Goal: Task Accomplishment & Management: Manage account settings

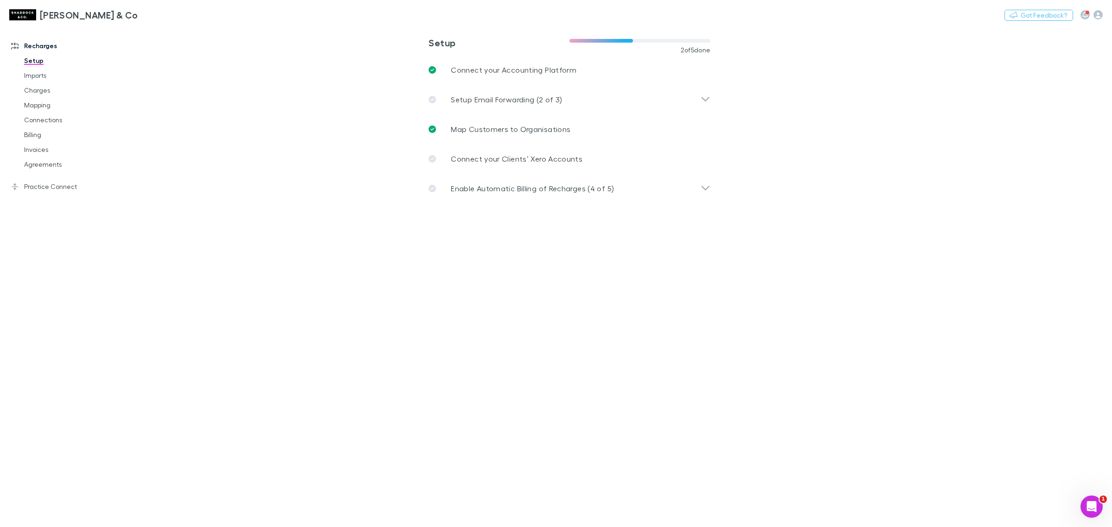
drag, startPoint x: 60, startPoint y: 165, endPoint x: 928, endPoint y: 256, distance: 872.4
click at [60, 165] on link "Agreements" at bounding box center [73, 164] width 116 height 15
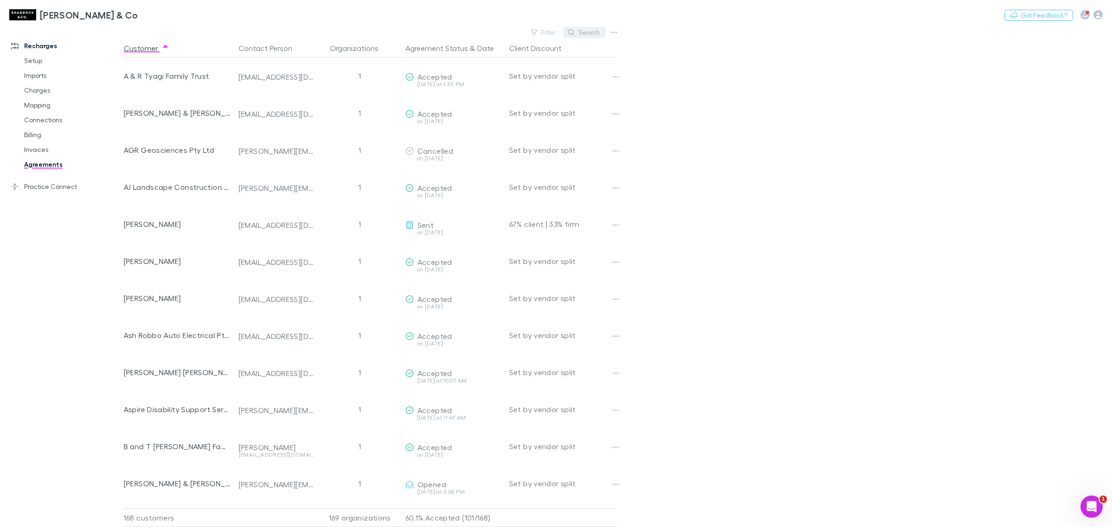
click at [580, 29] on button "Search" at bounding box center [584, 32] width 42 height 11
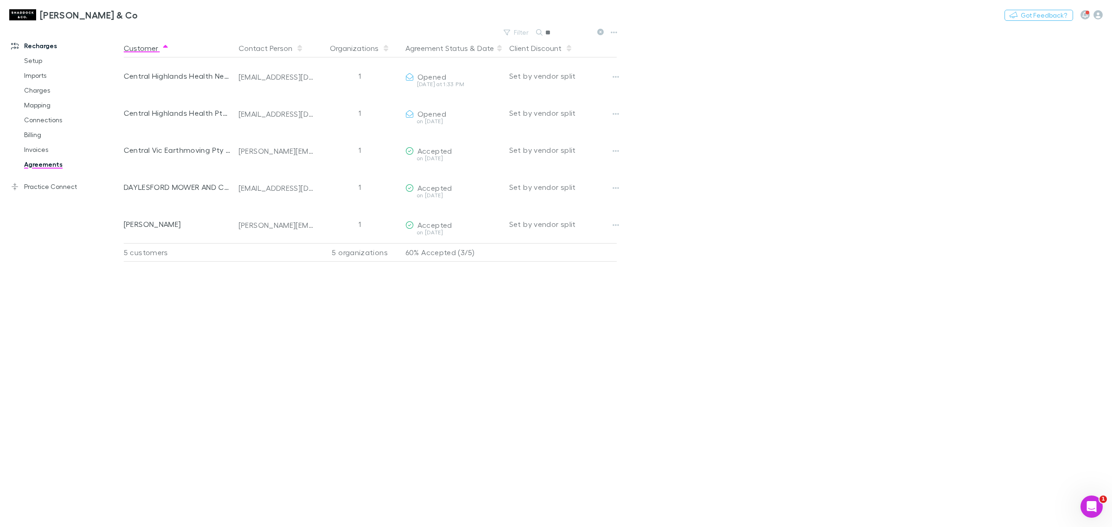
type input "*"
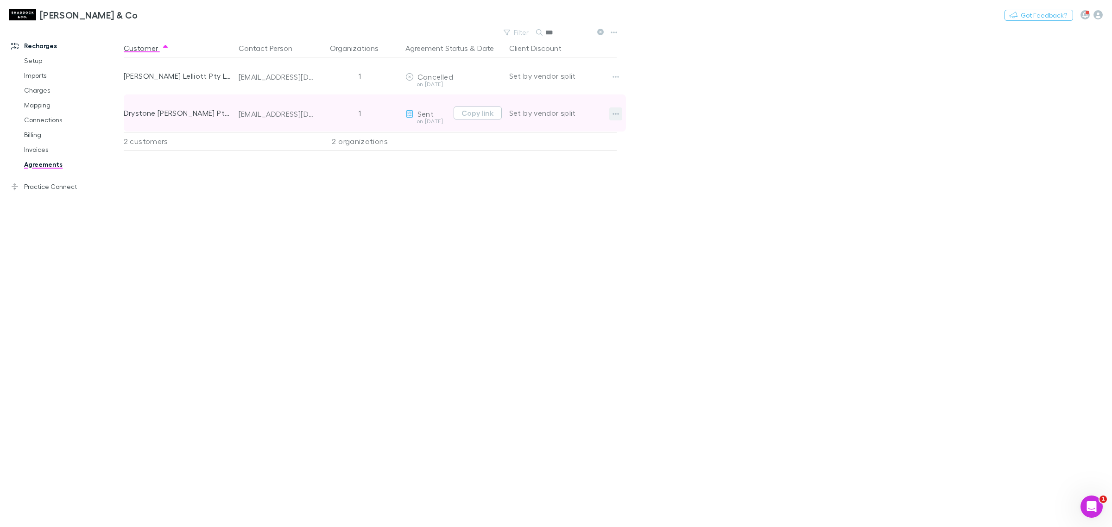
click at [617, 116] on icon "button" at bounding box center [615, 113] width 6 height 7
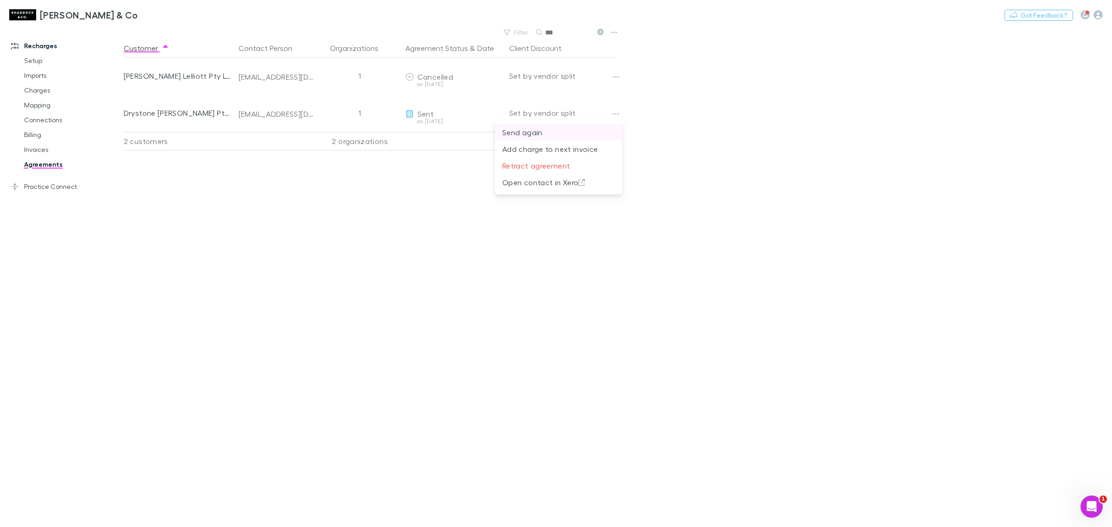
click at [510, 131] on p "Send again" at bounding box center [558, 132] width 113 height 11
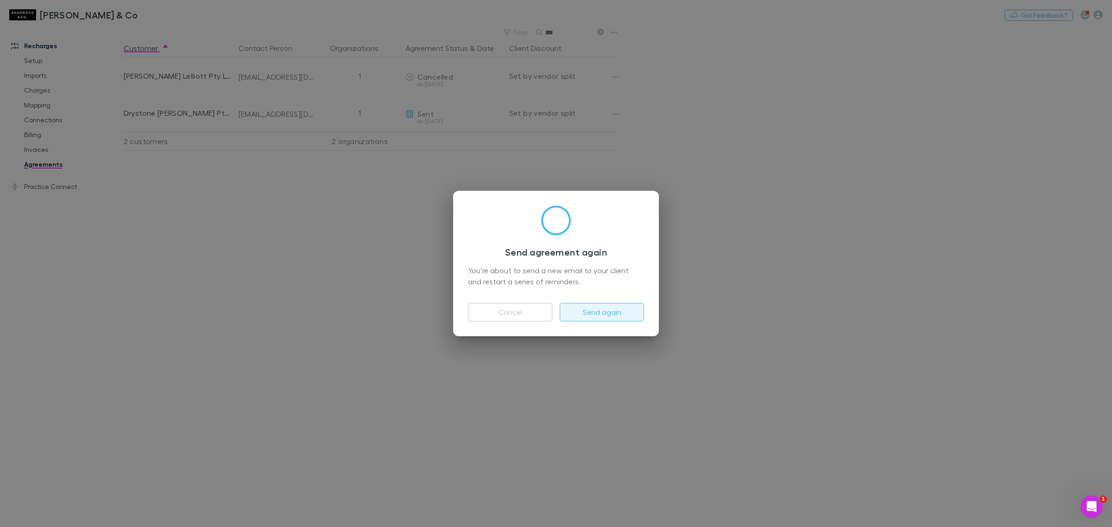
click at [589, 315] on button "Send again" at bounding box center [602, 312] width 84 height 19
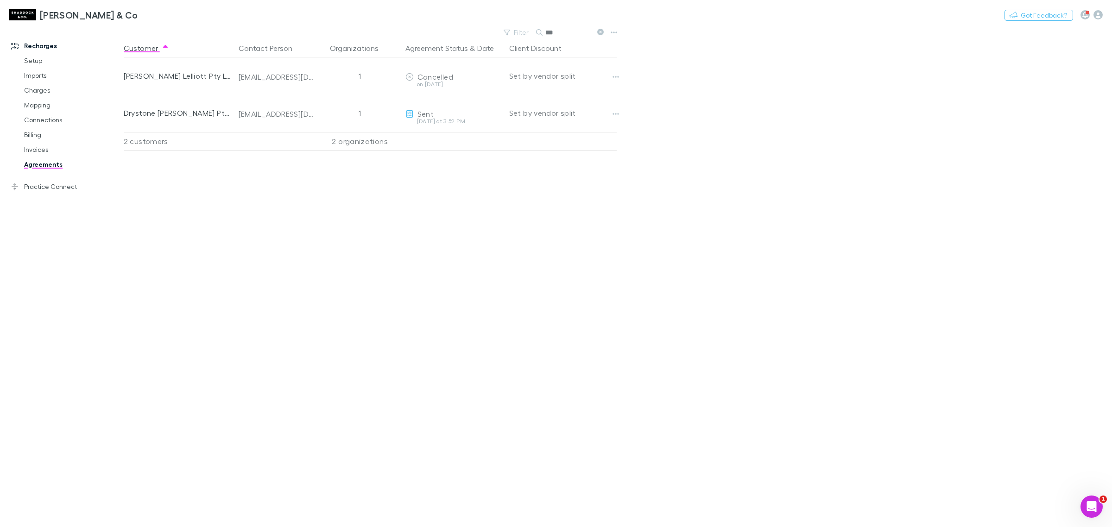
click at [600, 30] on icon at bounding box center [600, 32] width 6 height 6
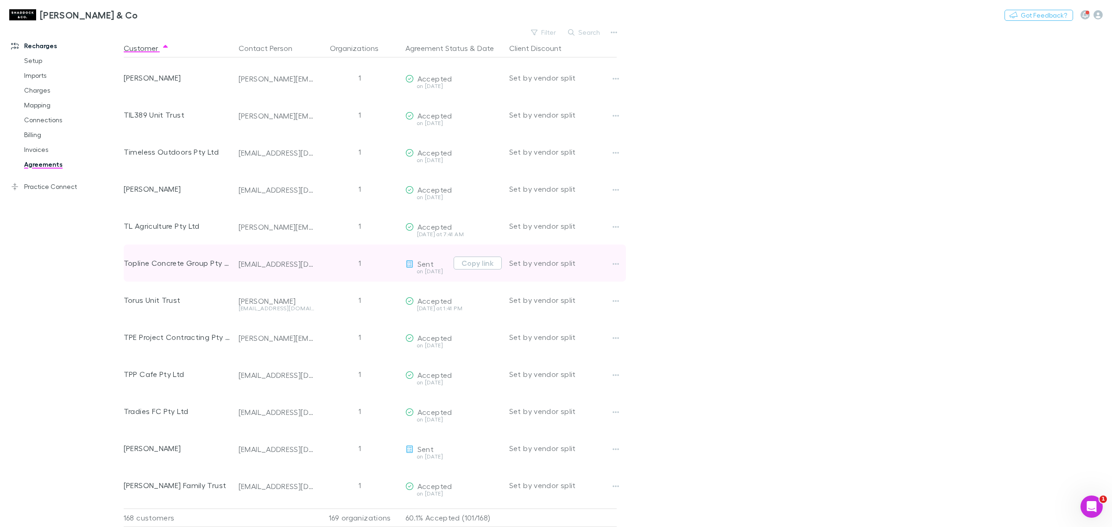
scroll to position [5668, 0]
click at [613, 265] on icon "button" at bounding box center [615, 265] width 6 height 2
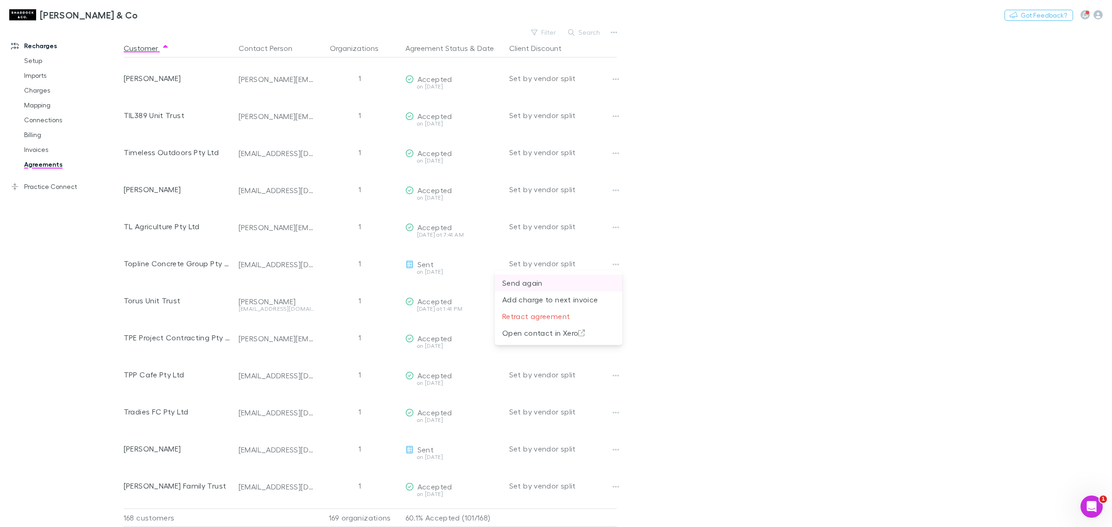
click at [577, 285] on p "Send again" at bounding box center [558, 282] width 113 height 11
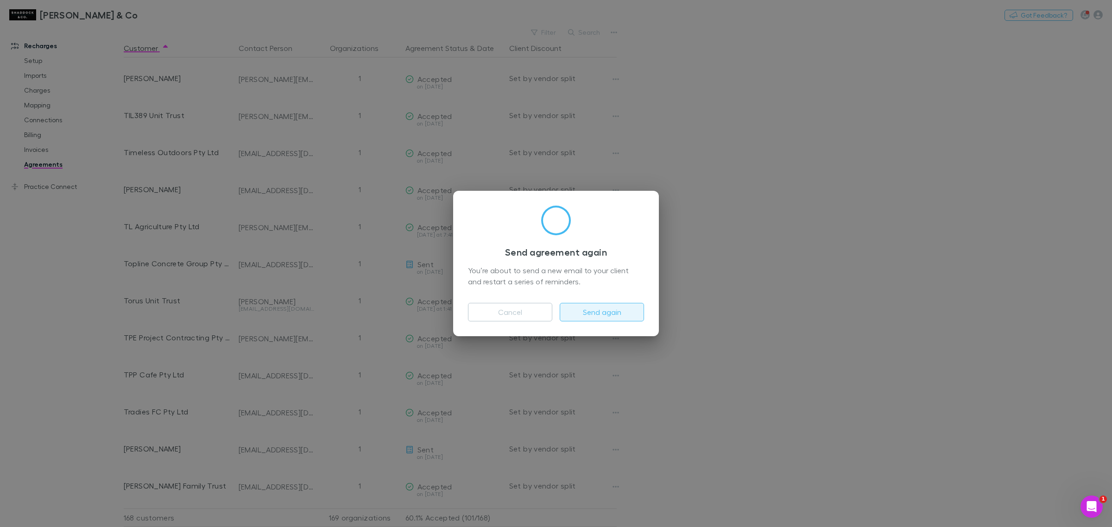
click at [596, 316] on button "Send again" at bounding box center [602, 312] width 84 height 19
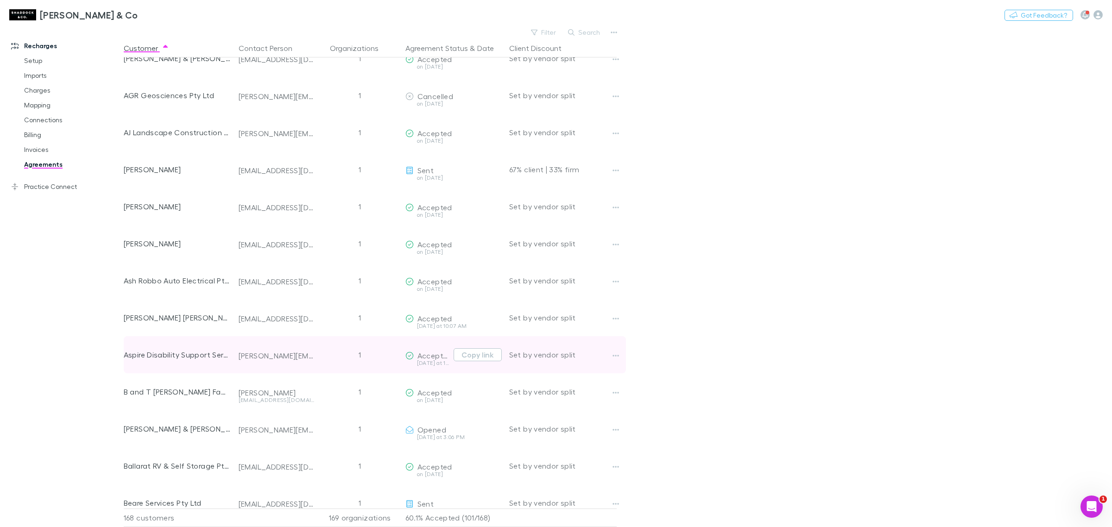
scroll to position [0, 0]
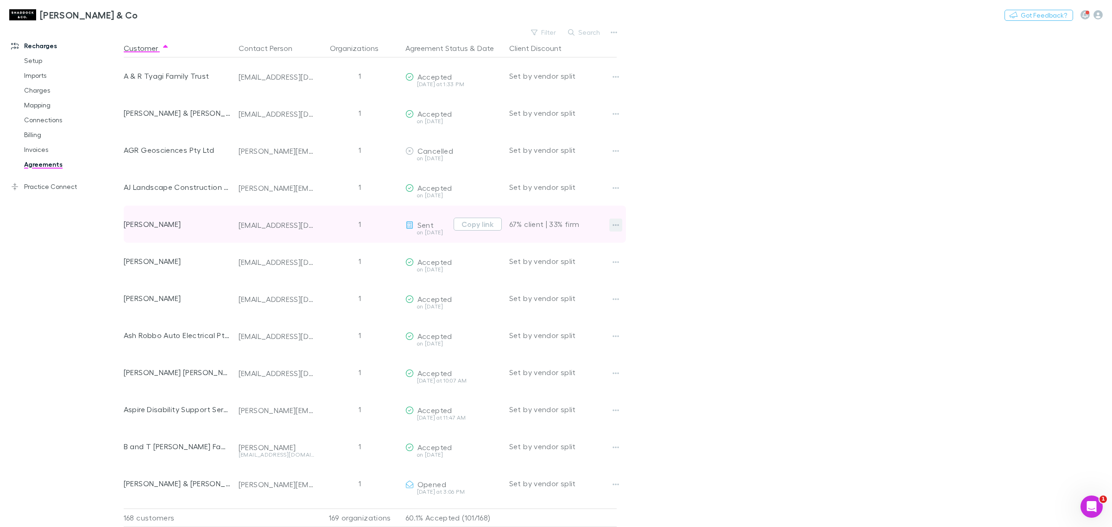
click at [617, 230] on button "button" at bounding box center [615, 225] width 13 height 13
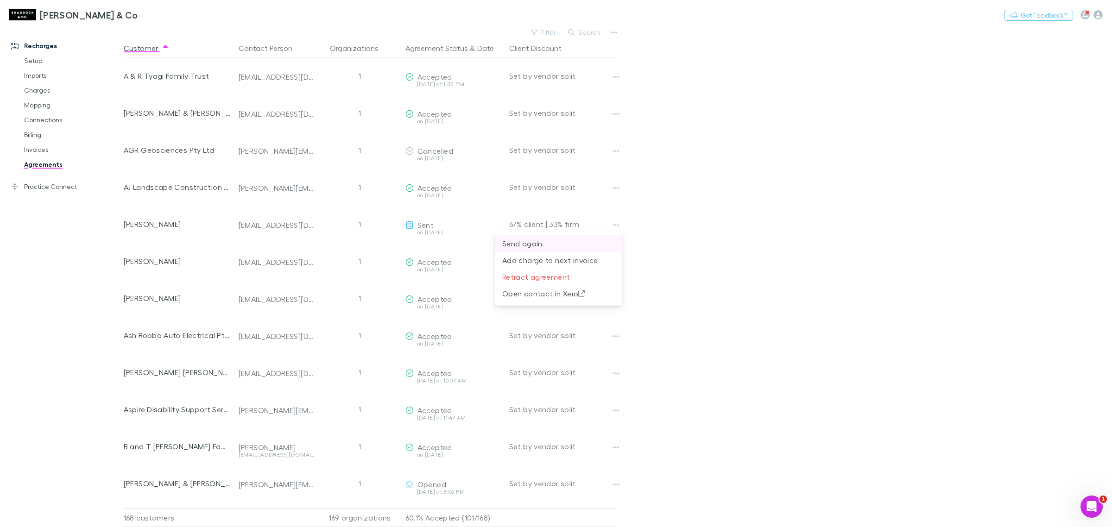
click at [595, 246] on p "Send again" at bounding box center [558, 243] width 113 height 11
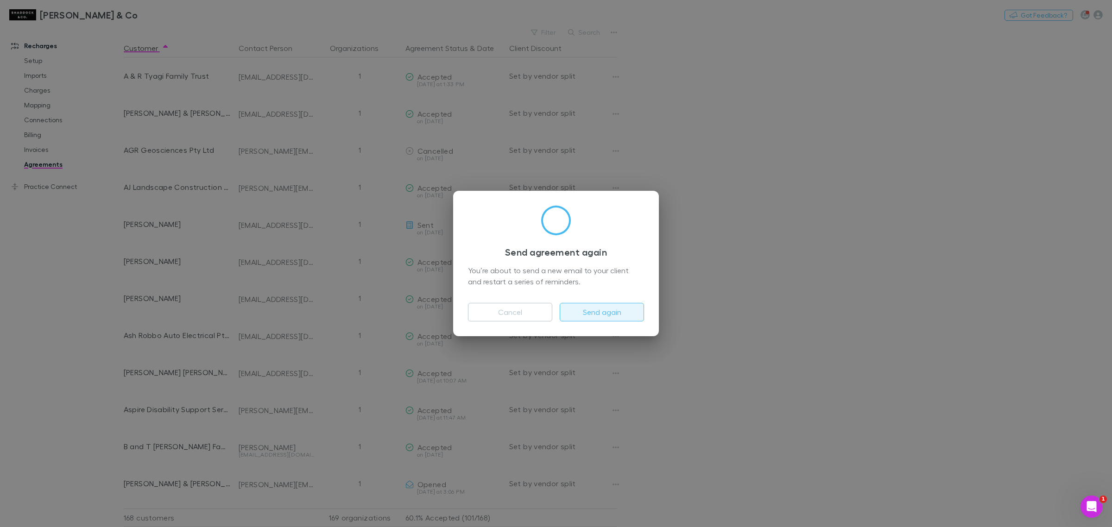
click at [608, 303] on button "Send again" at bounding box center [602, 312] width 84 height 19
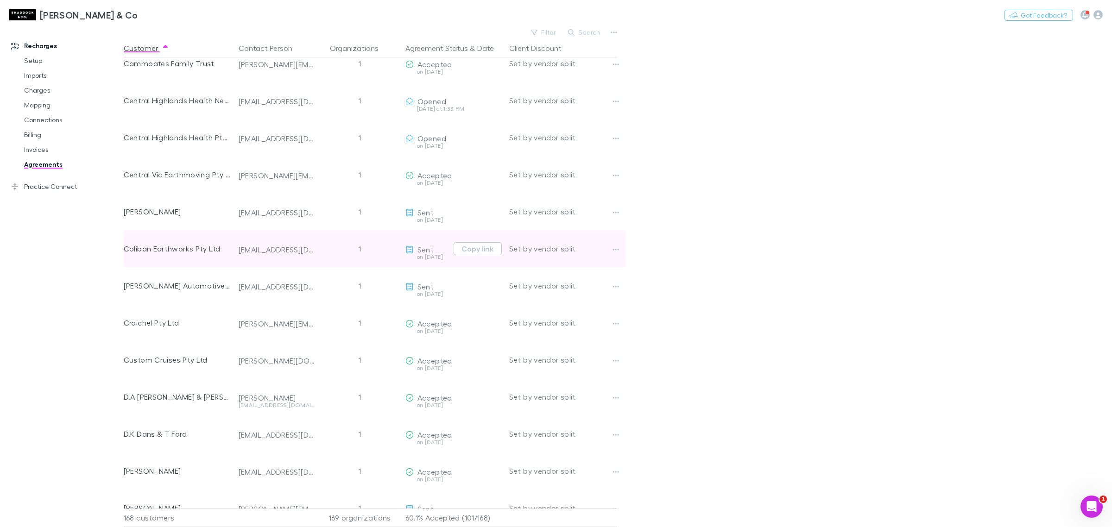
scroll to position [811, 0]
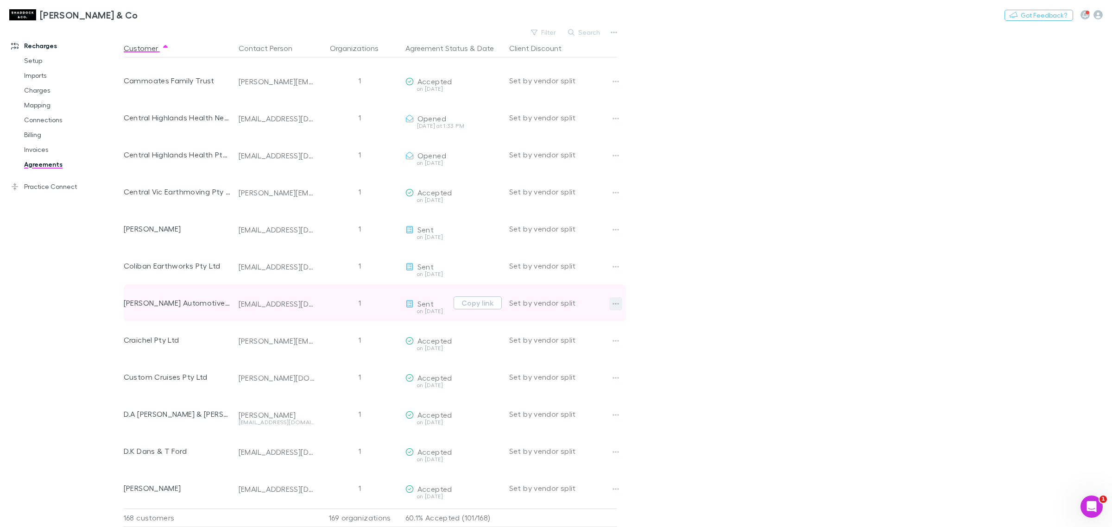
click at [609, 300] on button "button" at bounding box center [615, 303] width 13 height 13
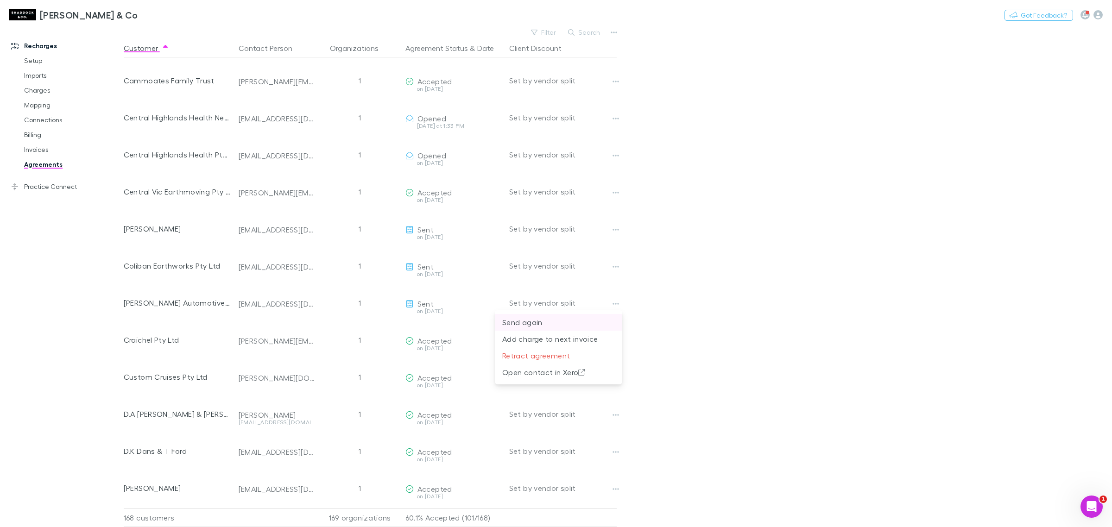
click at [601, 316] on li "Send again" at bounding box center [558, 322] width 127 height 17
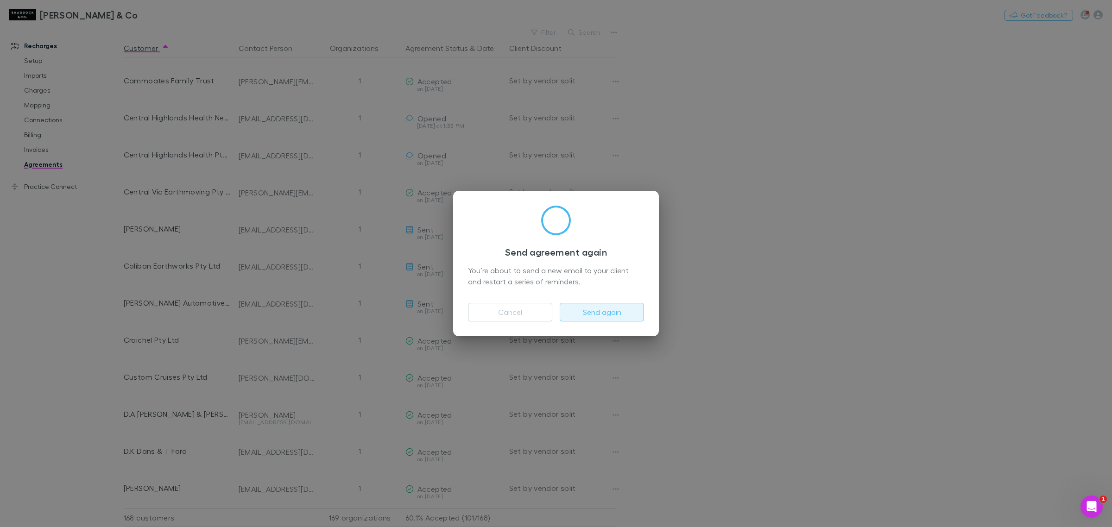
click at [609, 307] on button "Send again" at bounding box center [602, 312] width 84 height 19
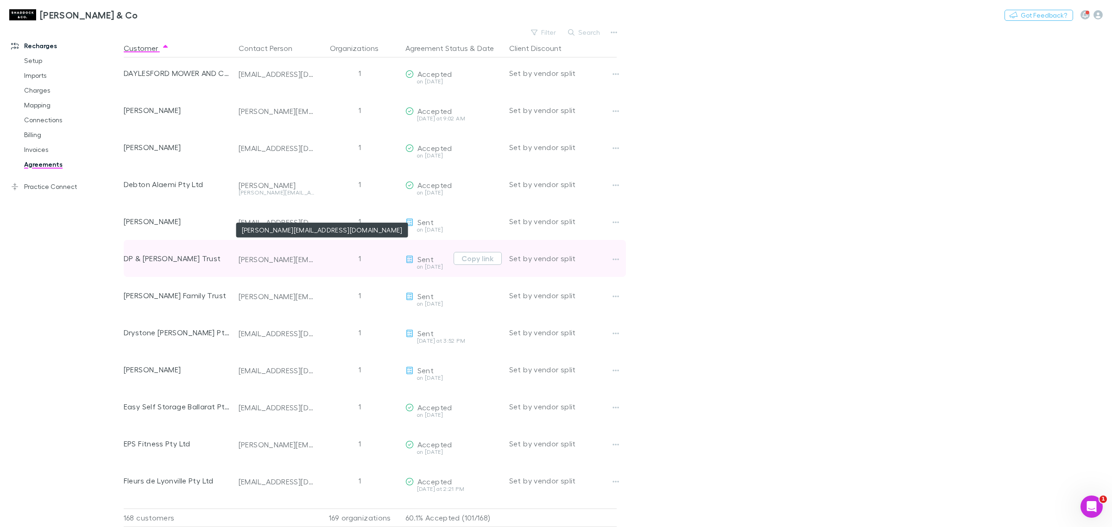
scroll to position [1506, 0]
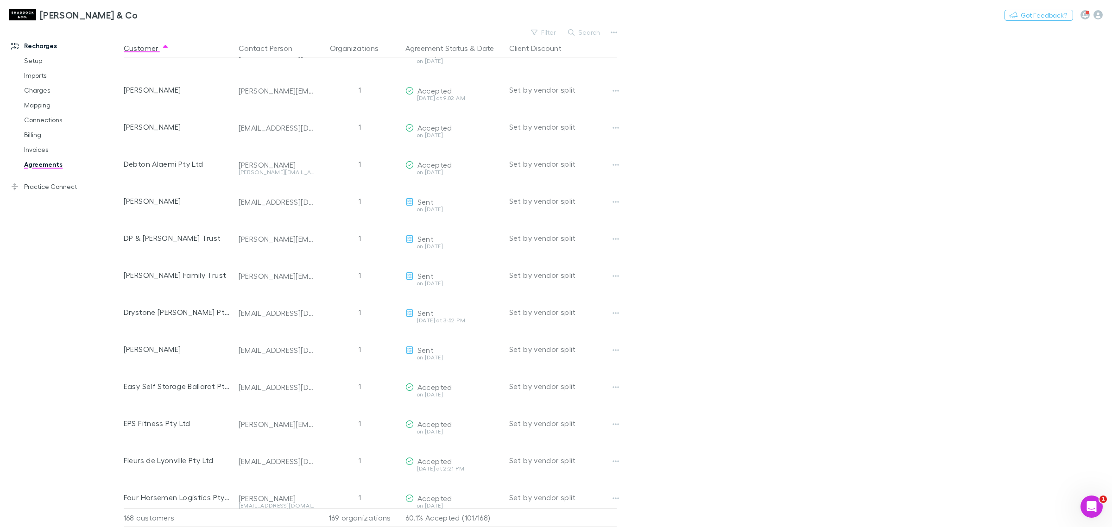
click at [580, 26] on div "Shaddock & Co Nothing Got Feedback?" at bounding box center [556, 15] width 1112 height 30
click at [585, 29] on button "Search" at bounding box center [584, 32] width 42 height 11
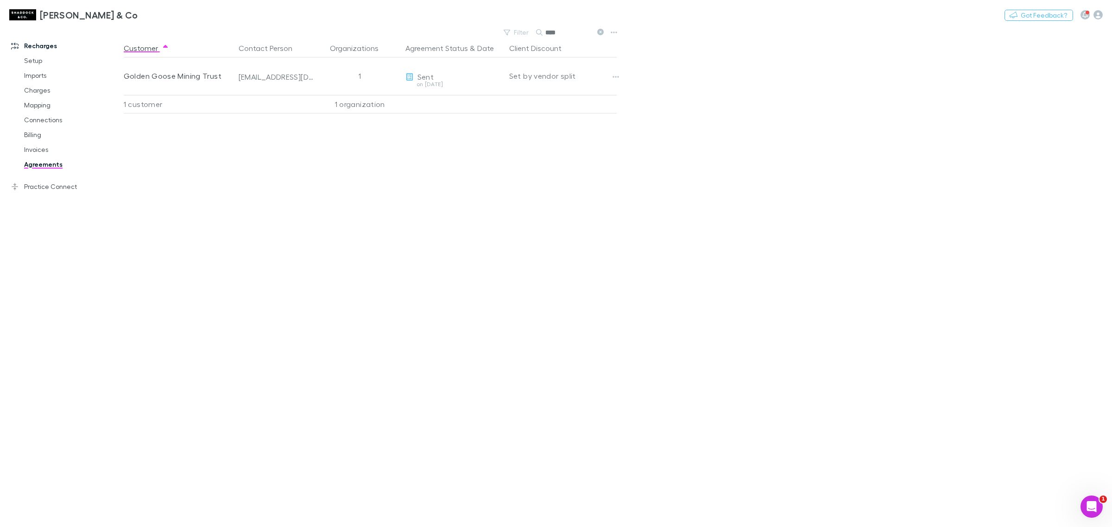
type input "****"
click at [40, 107] on link "Mapping" at bounding box center [73, 105] width 116 height 15
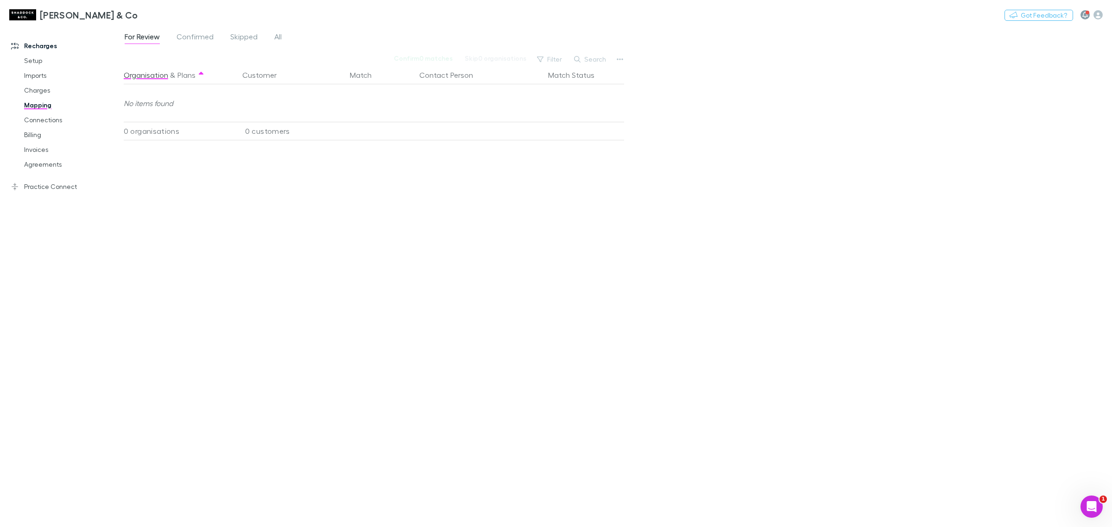
click at [1088, 16] on button "button" at bounding box center [1084, 14] width 9 height 9
click at [1100, 15] on div at bounding box center [556, 263] width 1112 height 527
click at [1105, 16] on div "Nothing Got Feedback?" at bounding box center [1057, 15] width 107 height 12
click at [1098, 16] on icon "button" at bounding box center [1097, 14] width 9 height 9
click at [55, 119] on div at bounding box center [556, 263] width 1112 height 527
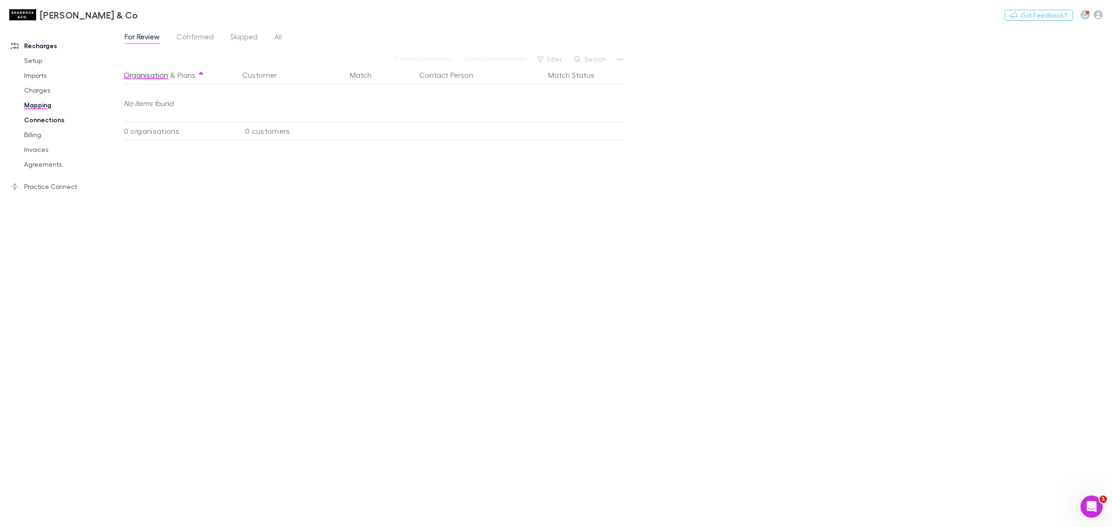
click at [44, 119] on link "Connections" at bounding box center [73, 120] width 116 height 15
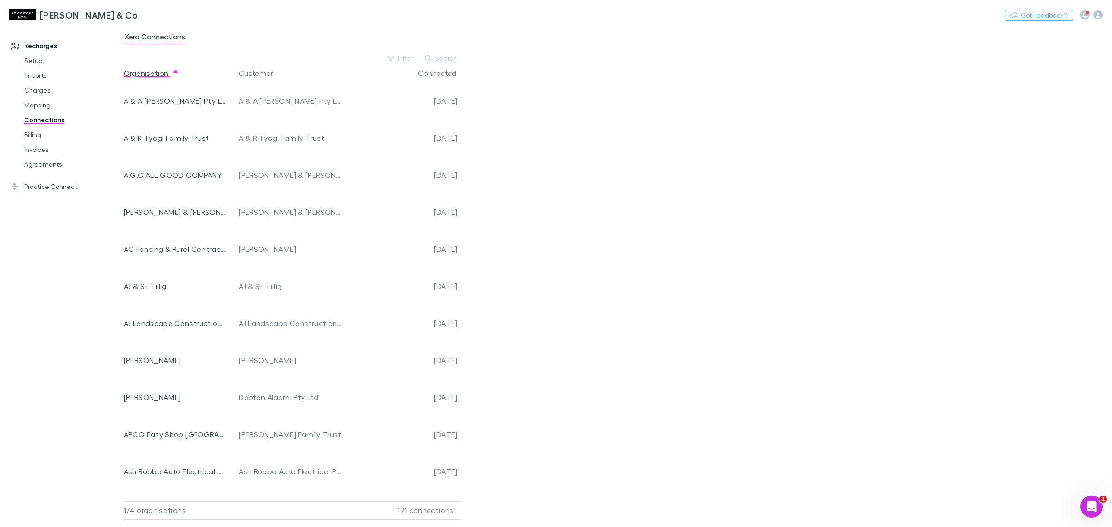
click at [24, 43] on link "Recharges" at bounding box center [66, 45] width 129 height 15
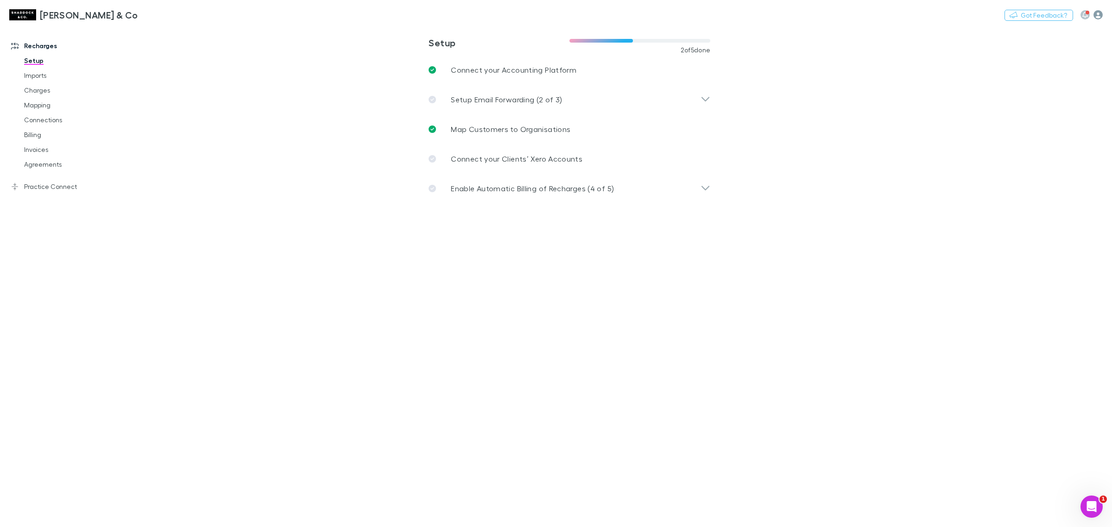
click at [1097, 12] on icon "button" at bounding box center [1097, 14] width 9 height 9
click at [1039, 187] on span "Integrations" at bounding box center [1039, 192] width 113 height 11
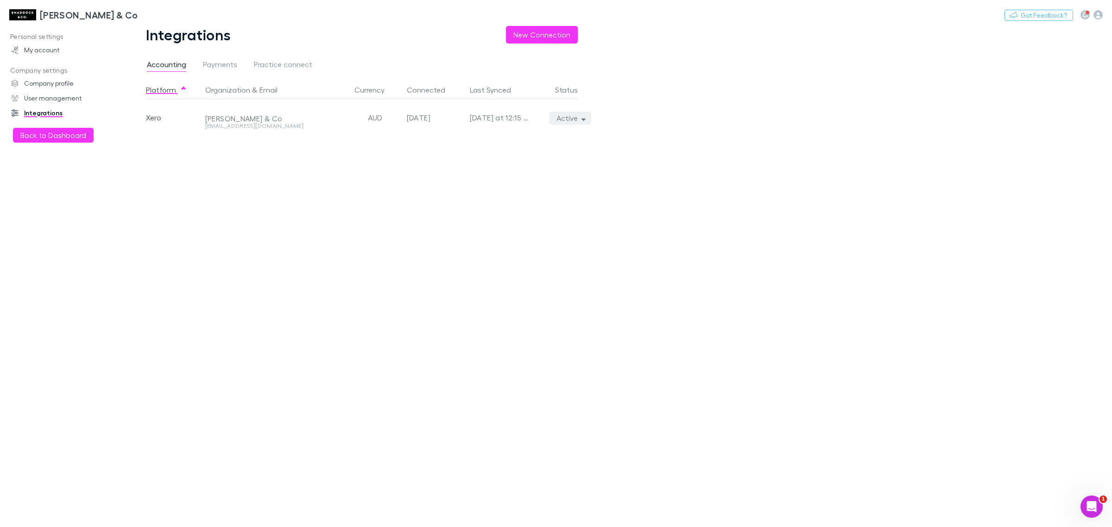
click at [576, 117] on button "Active" at bounding box center [570, 118] width 42 height 13
click at [506, 149] on p "We'll fetch all new contacts since last sync" at bounding box center [527, 150] width 113 height 17
click at [360, 201] on div at bounding box center [556, 263] width 1112 height 527
click at [568, 120] on button "Active" at bounding box center [570, 118] width 42 height 13
click at [568, 120] on div at bounding box center [556, 263] width 1112 height 527
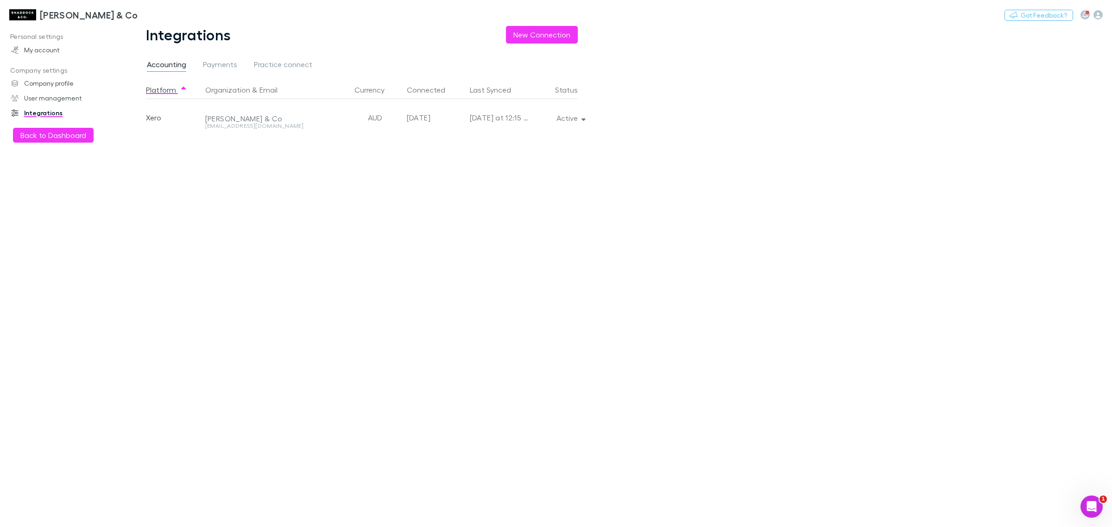
click at [27, 12] on img at bounding box center [22, 14] width 27 height 11
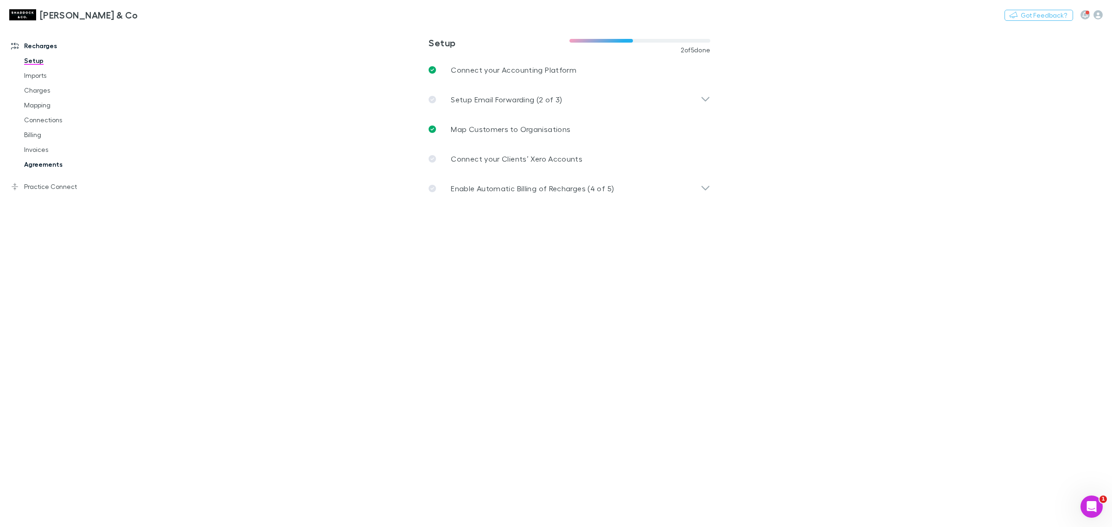
click at [45, 162] on link "Agreements" at bounding box center [73, 164] width 116 height 15
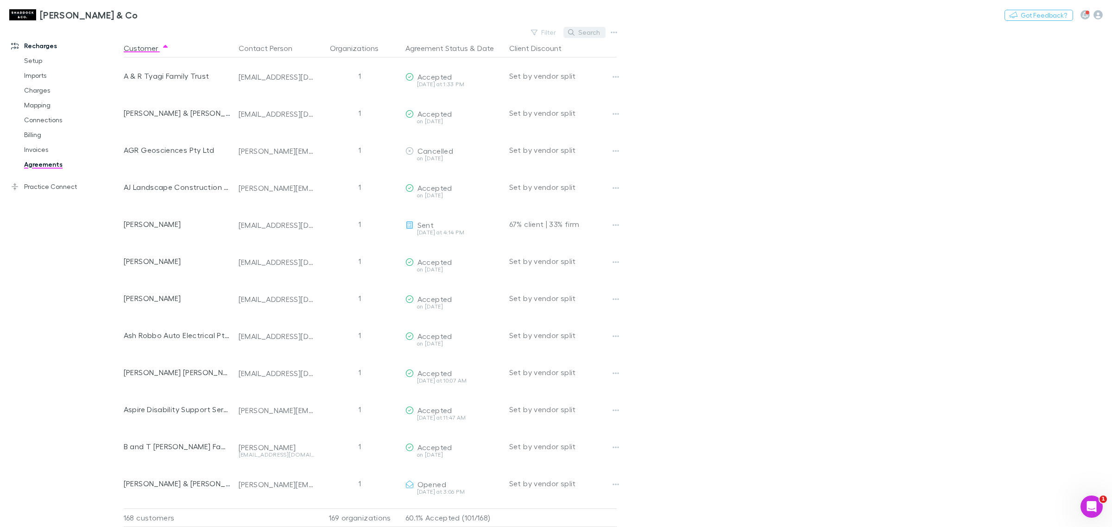
click at [586, 35] on button "Search" at bounding box center [584, 32] width 42 height 11
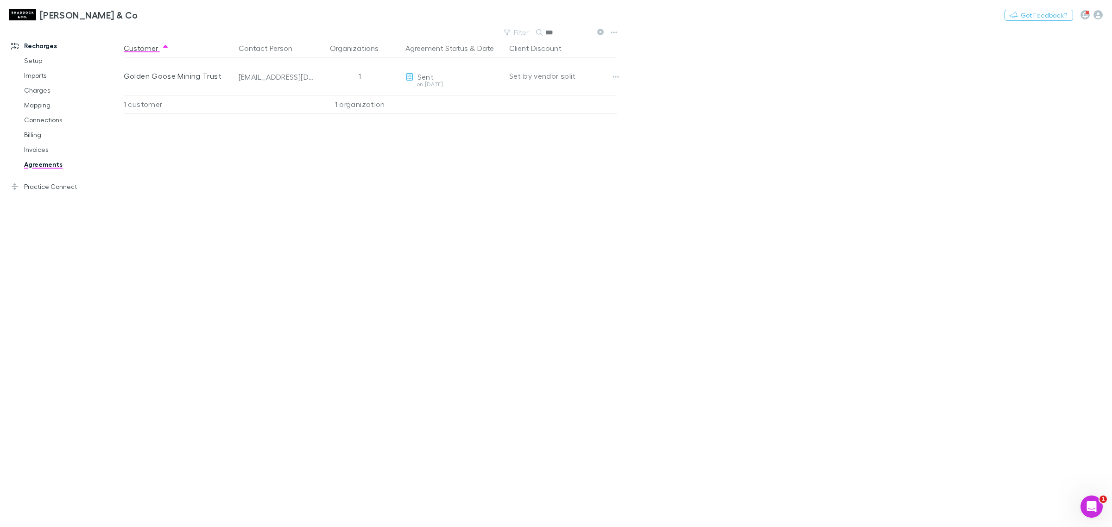
type input "****"
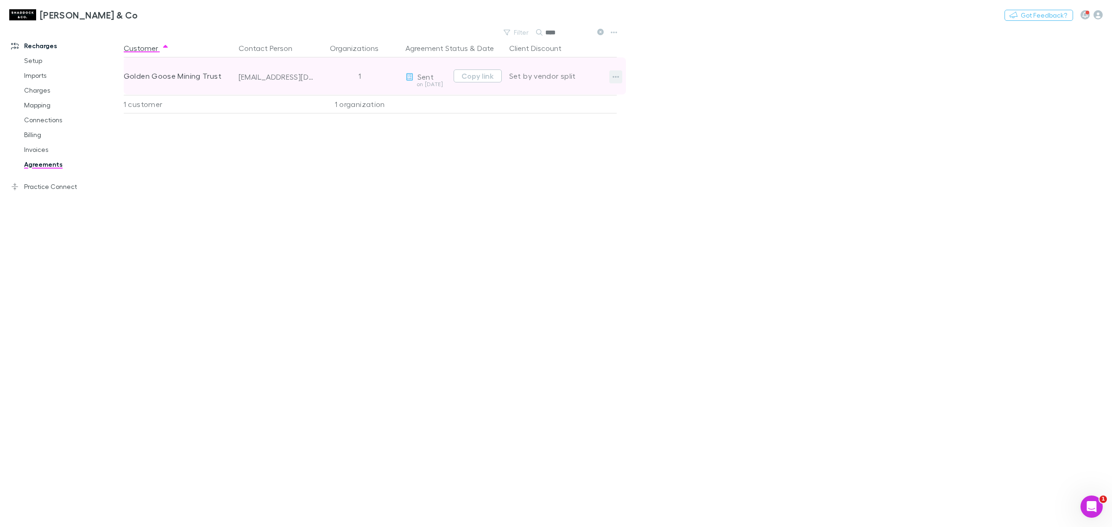
click at [618, 77] on icon "button" at bounding box center [615, 76] width 6 height 7
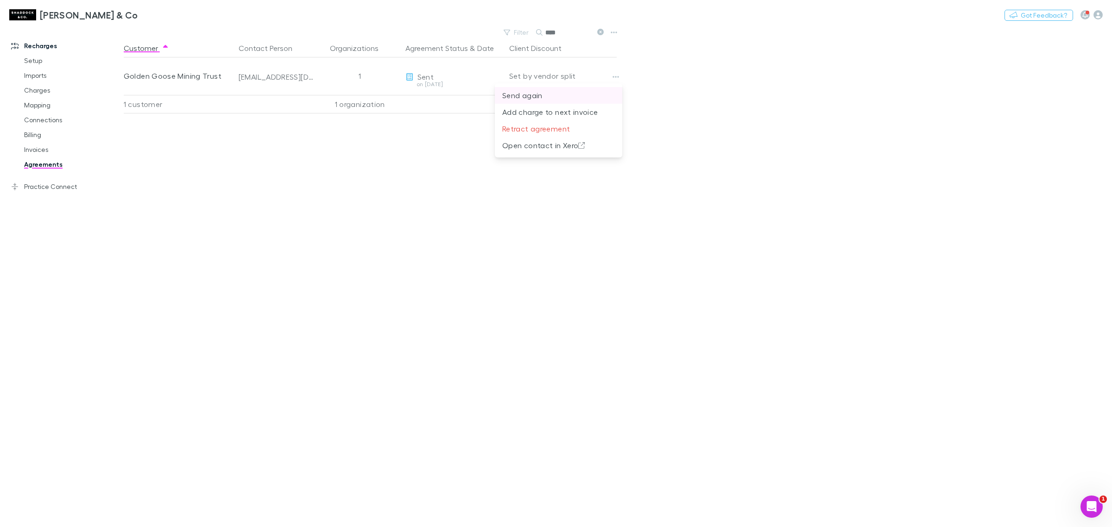
click at [559, 96] on p "Send again" at bounding box center [558, 95] width 113 height 11
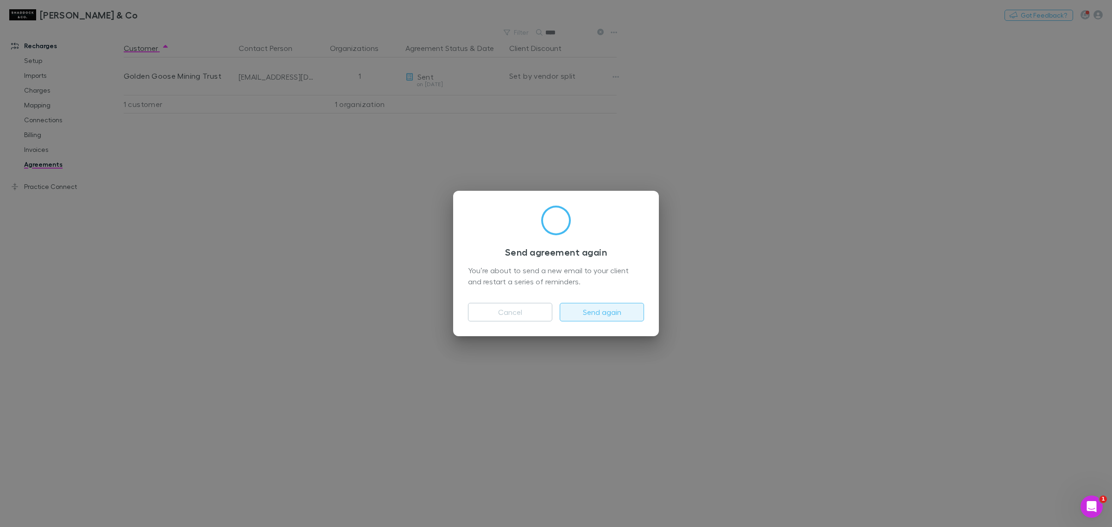
click at [612, 308] on button "Send again" at bounding box center [602, 312] width 84 height 19
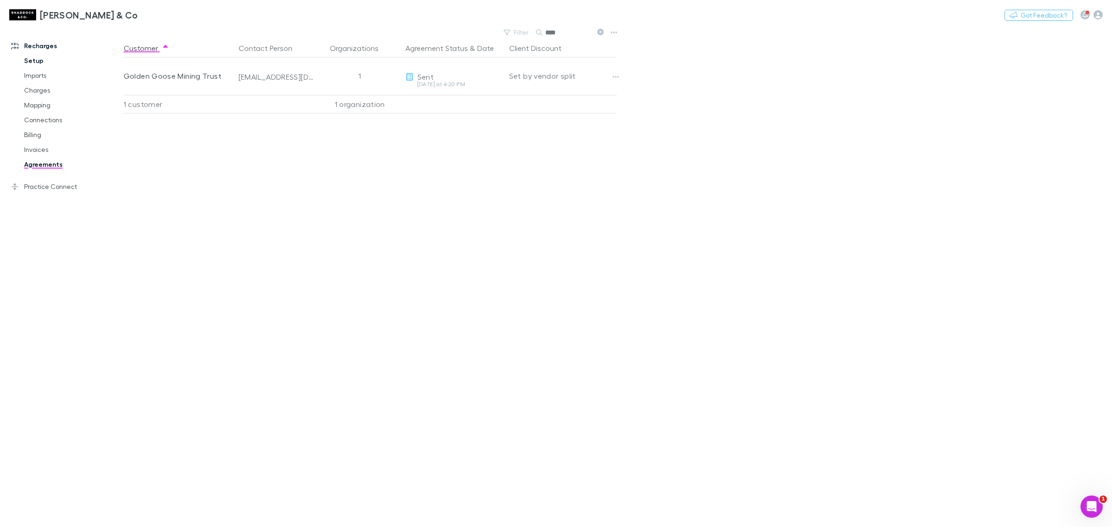
click at [31, 60] on link "Setup" at bounding box center [73, 60] width 116 height 15
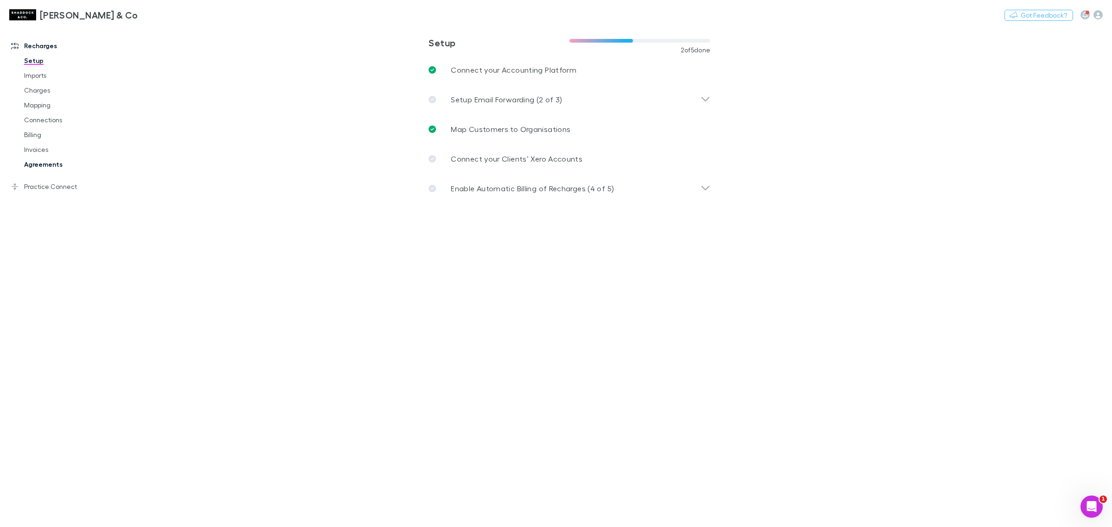
click at [47, 163] on link "Agreements" at bounding box center [73, 164] width 116 height 15
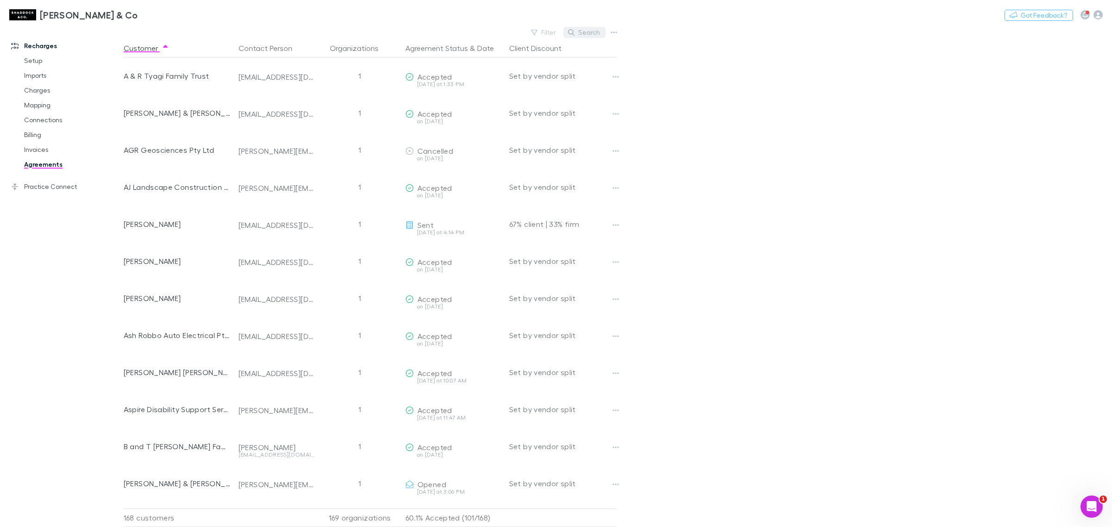
click at [580, 34] on button "Search" at bounding box center [584, 32] width 42 height 11
type input "*"
click at [585, 28] on button "Search" at bounding box center [584, 32] width 42 height 11
type input "*"
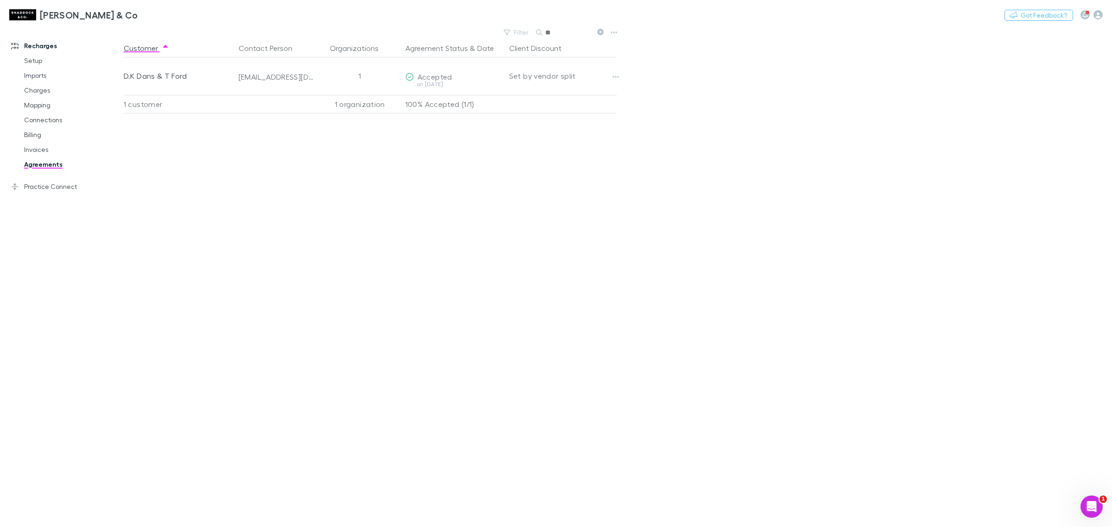
type input "*"
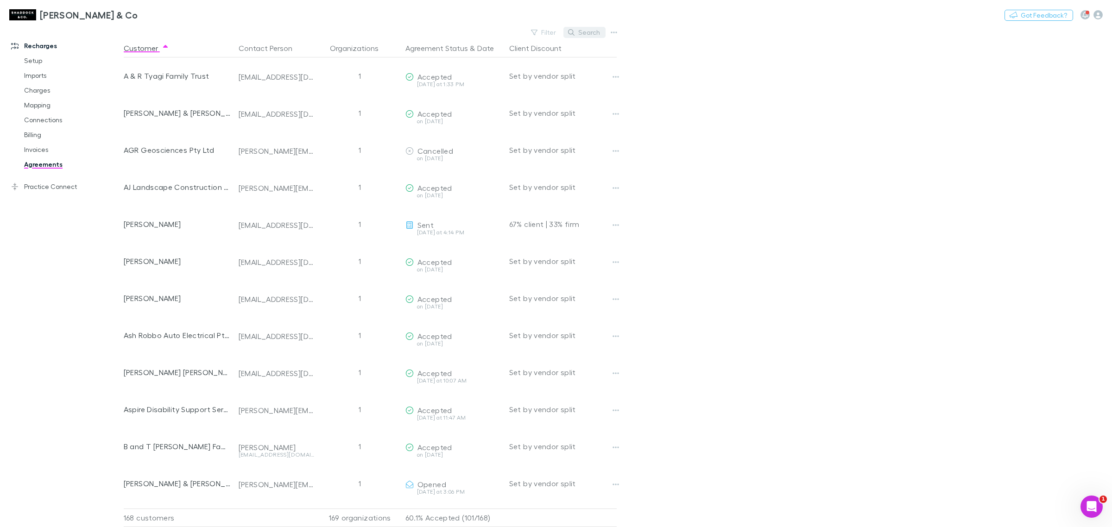
click at [580, 29] on button "Search" at bounding box center [584, 32] width 42 height 11
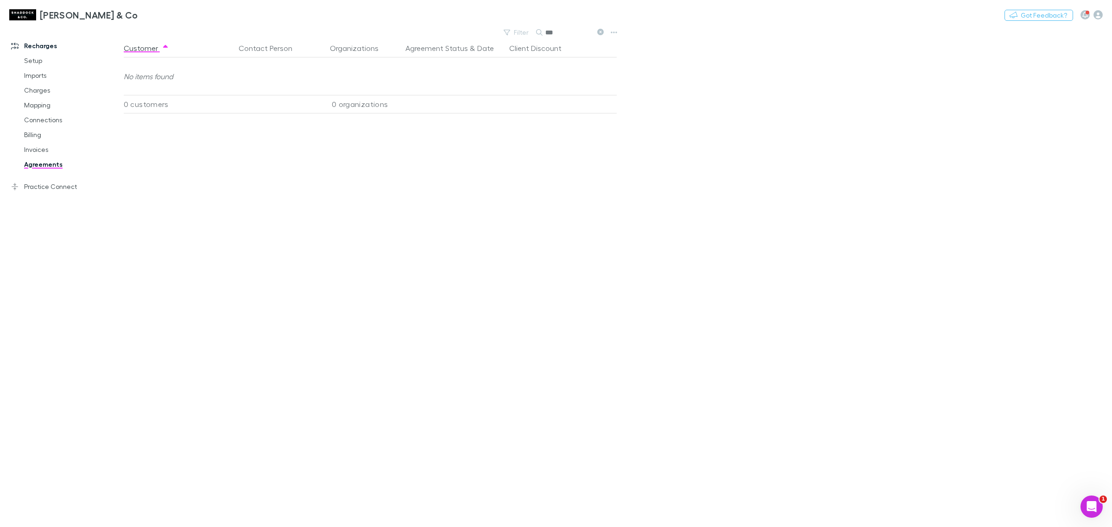
type input "***"
